Goal: Task Accomplishment & Management: Use online tool/utility

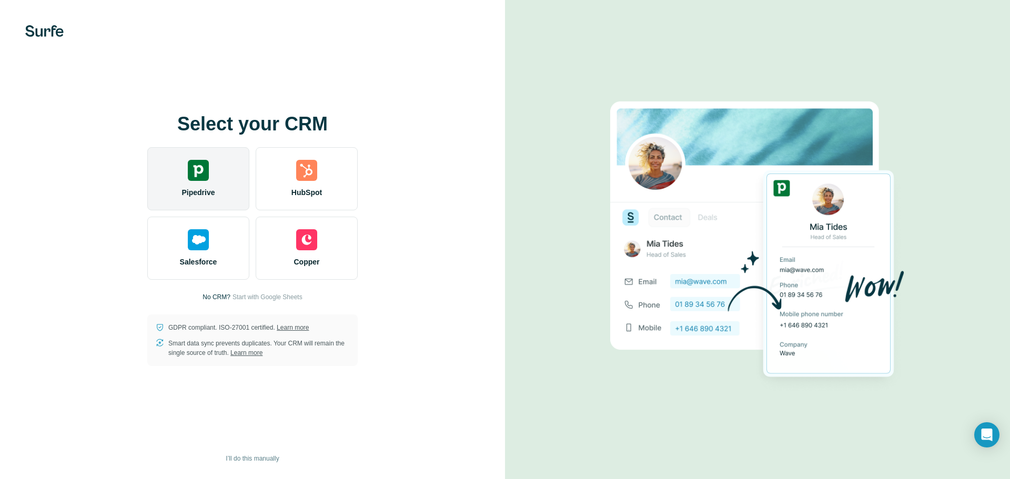
click at [233, 164] on div "Pipedrive" at bounding box center [198, 178] width 102 height 63
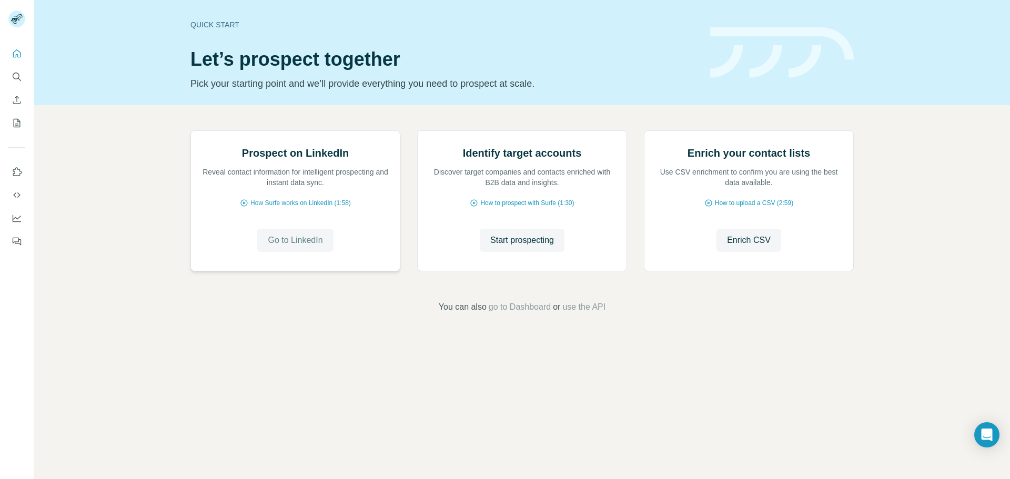
drag, startPoint x: 298, startPoint y: 358, endPoint x: 305, endPoint y: 359, distance: 6.9
click at [298, 247] on span "Go to LinkedIn" at bounding box center [295, 240] width 55 height 13
